Goal: Transaction & Acquisition: Obtain resource

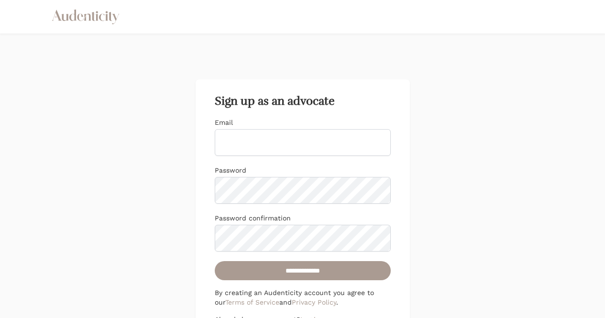
click at [327, 138] on input "Email" at bounding box center [303, 142] width 176 height 27
type input "**********"
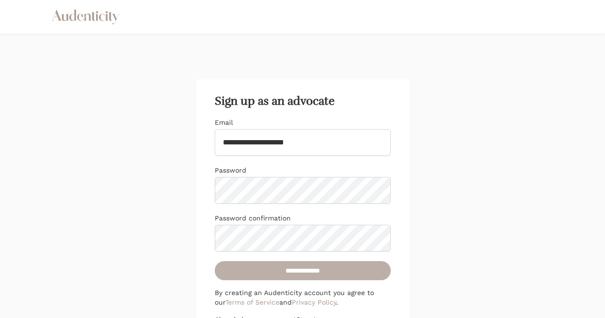
click at [320, 277] on input "**********" at bounding box center [303, 270] width 176 height 19
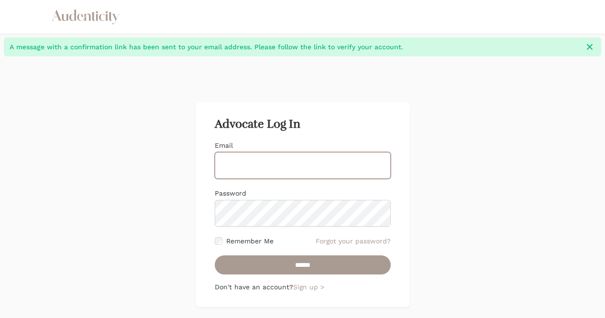
click at [300, 168] on input "Email" at bounding box center [303, 165] width 176 height 27
type input "**********"
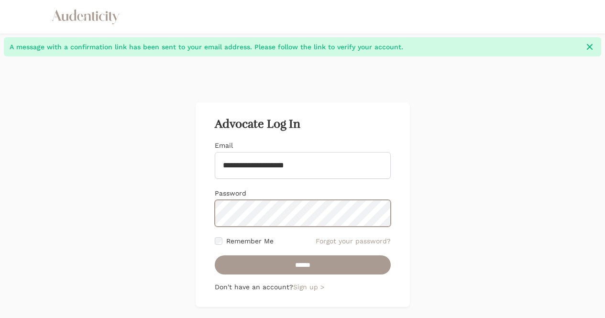
click at [215, 255] on input "******" at bounding box center [303, 264] width 176 height 19
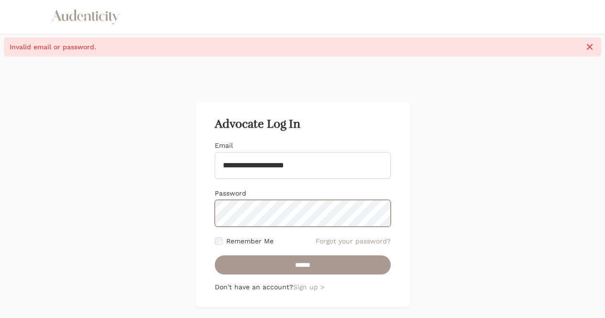
click at [215, 255] on input "******" at bounding box center [303, 264] width 176 height 19
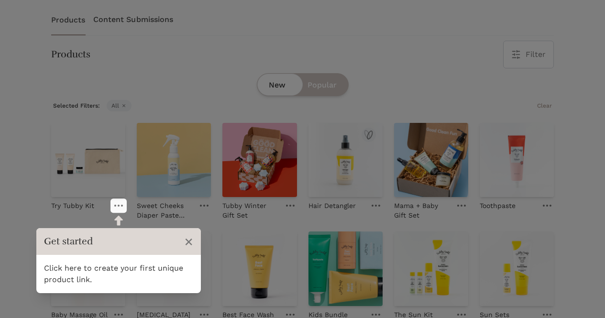
scroll to position [251, 0]
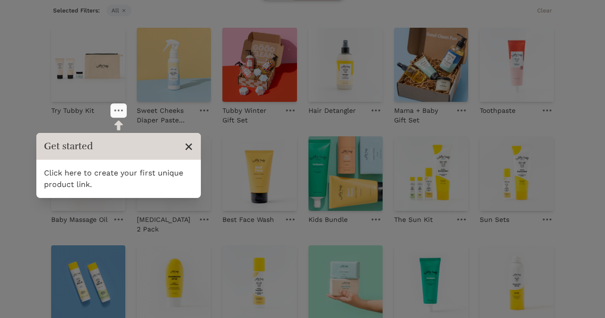
click at [187, 143] on span "×" at bounding box center [188, 146] width 9 height 18
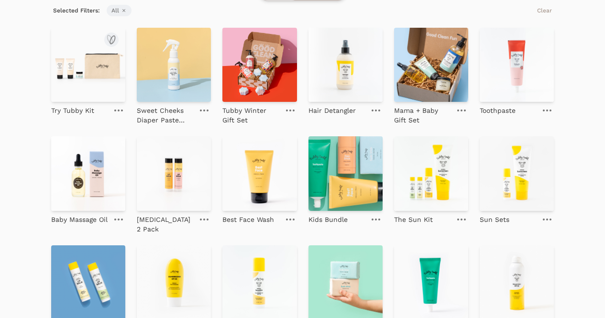
click at [119, 105] on link at bounding box center [118, 110] width 13 height 11
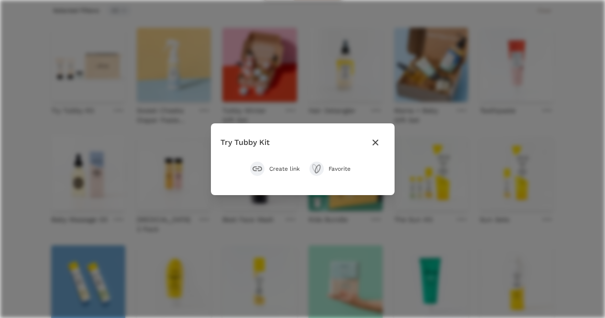
click at [277, 167] on span "Create link" at bounding box center [284, 169] width 31 height 8
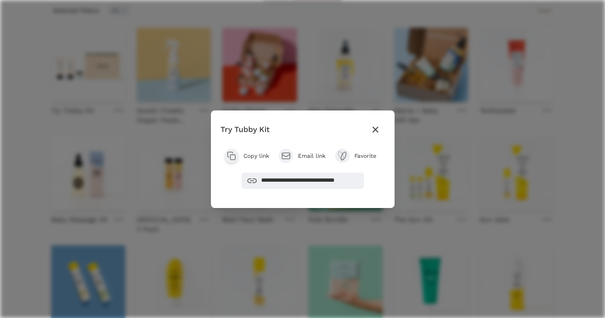
click at [381, 121] on button "Close modal" at bounding box center [375, 129] width 19 height 19
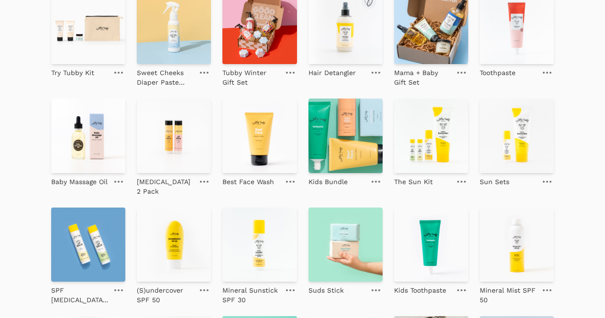
scroll to position [289, 0]
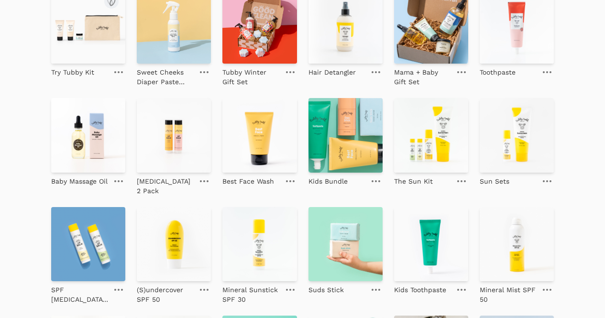
click at [89, 45] on img at bounding box center [88, 26] width 74 height 74
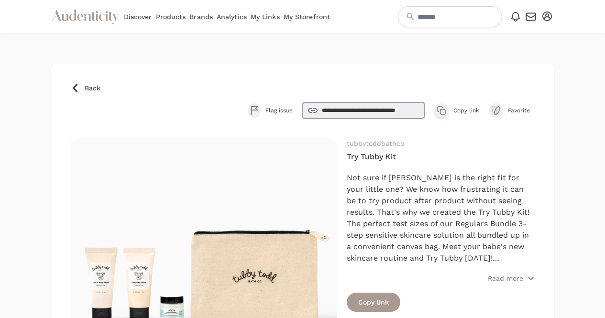
click at [368, 110] on input "**********" at bounding box center [363, 110] width 122 height 16
click at [455, 106] on button "Copy product link Copy link" at bounding box center [456, 110] width 45 height 14
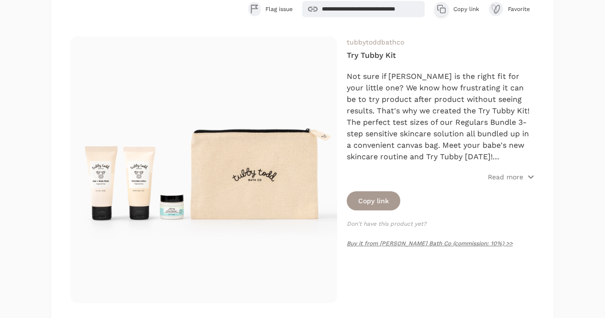
scroll to position [100, 0]
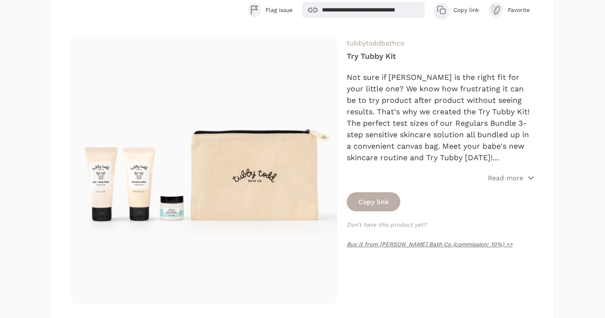
click at [355, 201] on button "Copy link" at bounding box center [374, 201] width 54 height 19
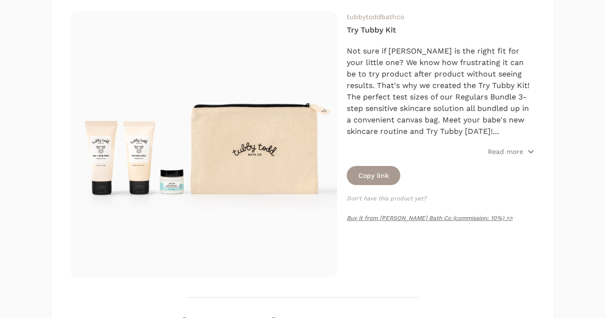
scroll to position [164, 0]
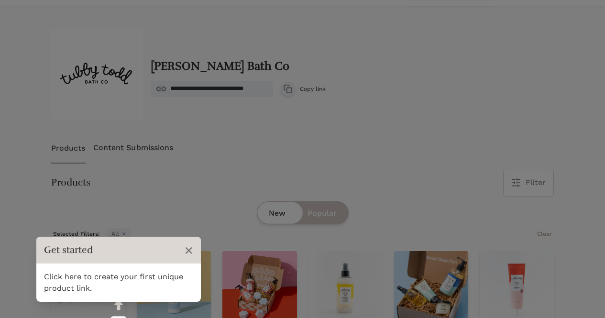
scroll to position [13, 0]
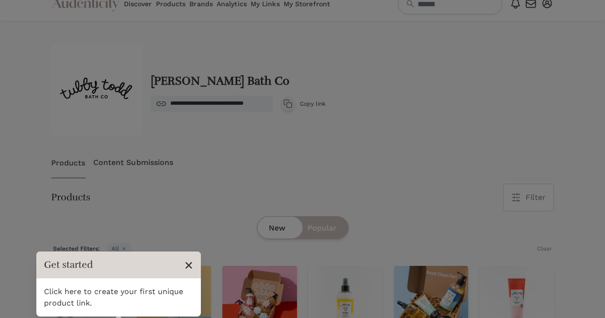
click at [191, 256] on span "×" at bounding box center [188, 265] width 9 height 18
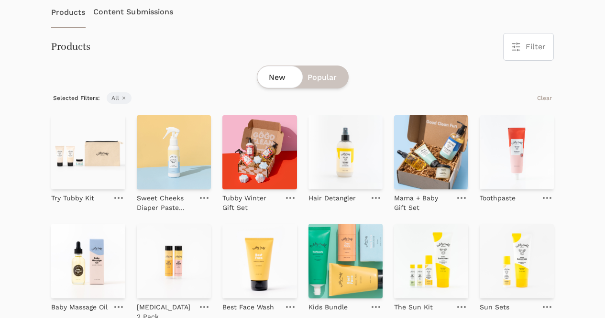
scroll to position [164, 0]
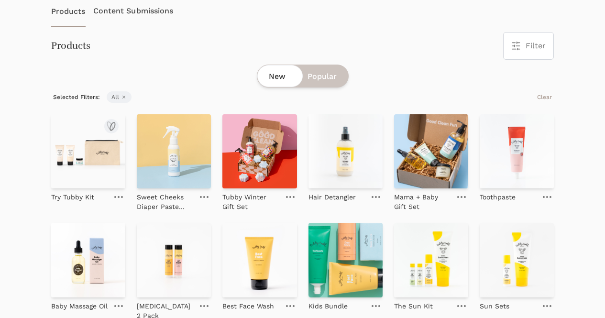
click at [114, 200] on link at bounding box center [118, 196] width 13 height 11
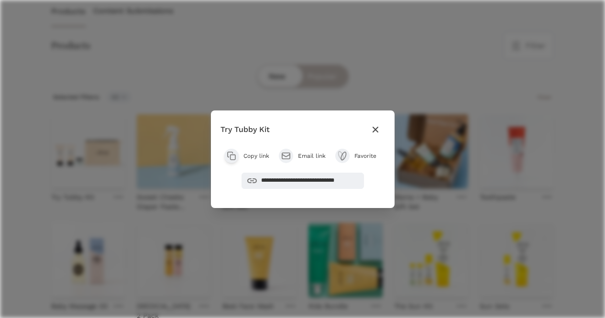
click at [250, 157] on span "Copy link" at bounding box center [256, 156] width 26 height 8
click at [372, 128] on icon "button" at bounding box center [375, 129] width 11 height 11
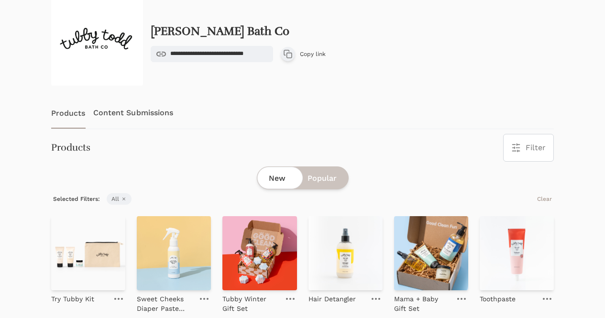
scroll to position [0, 0]
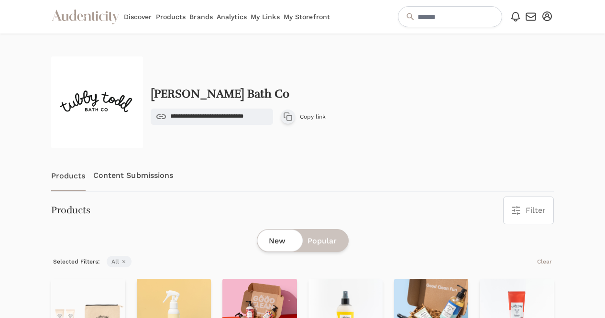
click at [143, 172] on link "Content Submissions" at bounding box center [133, 176] width 80 height 32
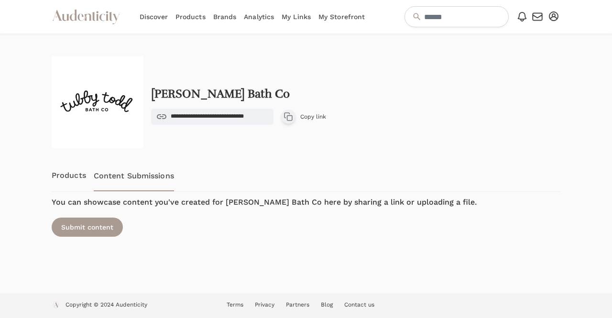
click at [64, 179] on link "Products" at bounding box center [69, 176] width 34 height 32
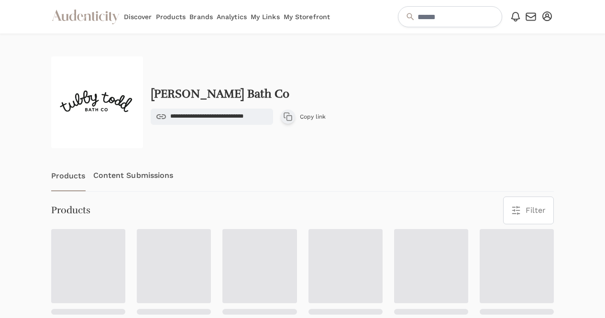
scroll to position [22, 0]
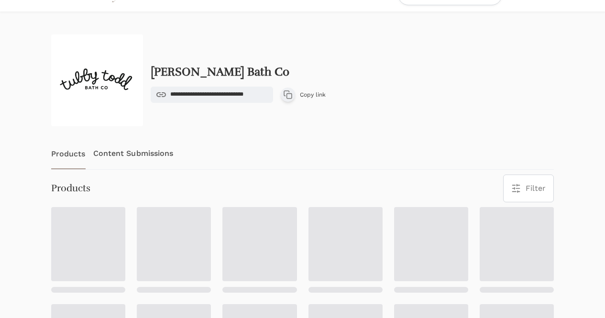
click at [290, 96] on icon "button" at bounding box center [288, 95] width 10 height 10
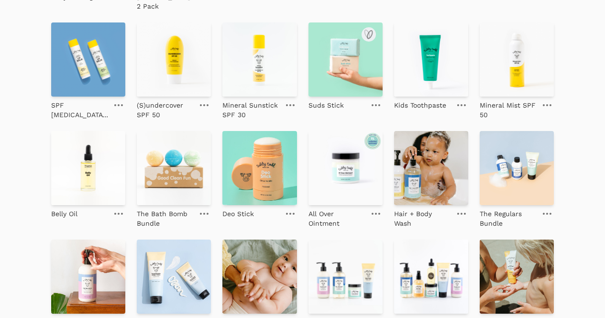
scroll to position [513, 0]
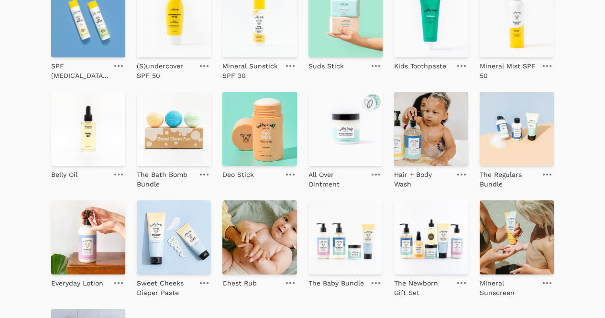
click at [340, 127] on img at bounding box center [345, 129] width 74 height 74
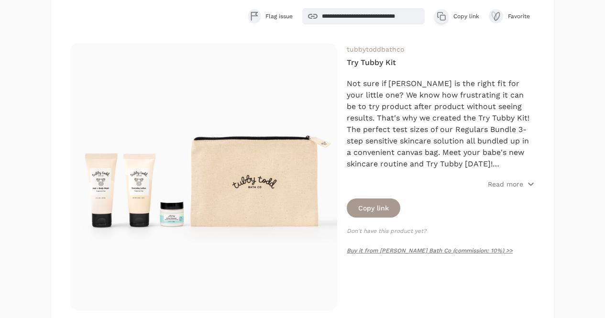
scroll to position [94, 0]
click at [503, 171] on div "Not sure if Tubby Todd is the right fit for your little one? We know how frustr…" at bounding box center [441, 133] width 188 height 111
click at [502, 179] on div "Not sure if Tubby Todd is the right fit for your little one? We know how frustr…" at bounding box center [441, 133] width 188 height 111
click at [504, 182] on p "Read more" at bounding box center [505, 185] width 35 height 10
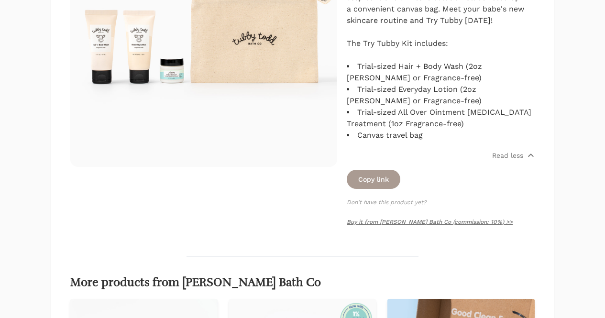
scroll to position [230, 0]
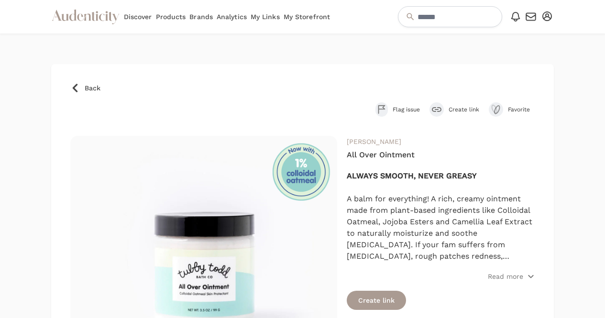
scroll to position [107, 0]
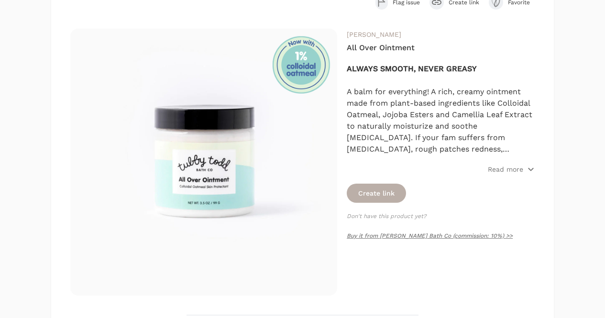
click at [378, 194] on button "Create link" at bounding box center [376, 193] width 59 height 19
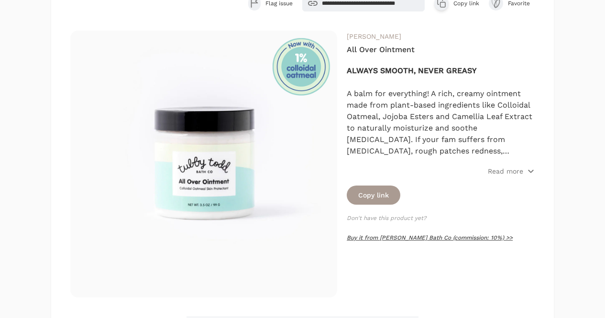
click at [436, 239] on link "Buy it from Tubby Todd Bath Co (commission: 10%) >>" at bounding box center [430, 237] width 166 height 7
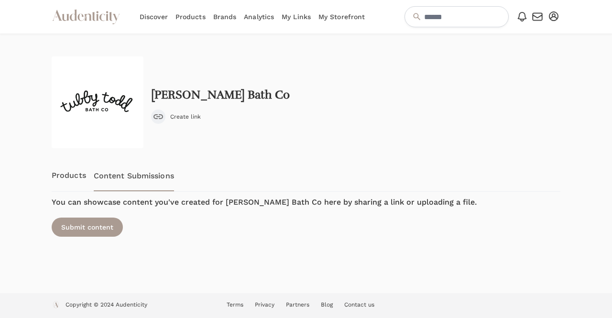
click at [55, 152] on div "Tubby Todd Bath Co Create link Previous Products Content Submissions Next You c…" at bounding box center [306, 151] width 509 height 190
click at [65, 163] on link "Products" at bounding box center [69, 176] width 34 height 32
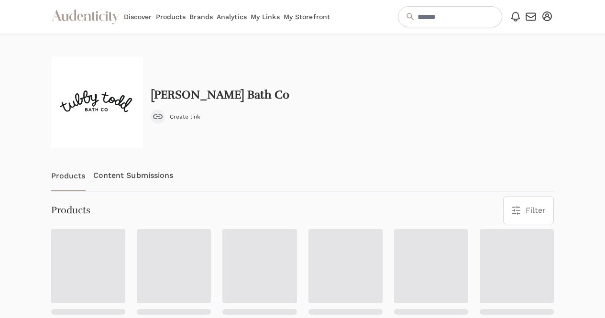
click at [103, 242] on div at bounding box center [88, 266] width 74 height 74
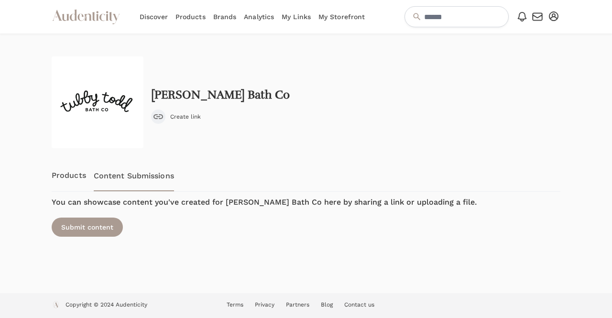
click at [72, 176] on link "Products" at bounding box center [69, 176] width 34 height 32
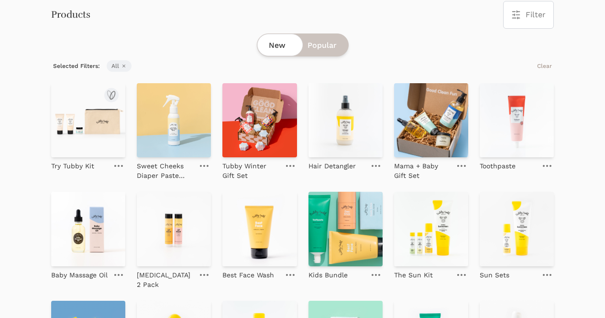
scroll to position [196, 0]
click at [76, 133] on img at bounding box center [88, 120] width 74 height 74
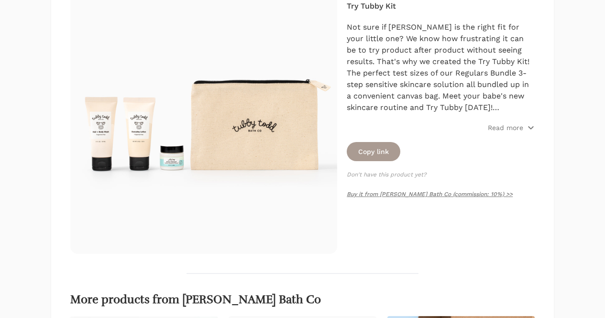
scroll to position [151, 0]
click at [431, 193] on link "Buy it from [PERSON_NAME] Bath Co (commission: 10%) >>" at bounding box center [430, 193] width 166 height 7
